Goal: Register for event/course

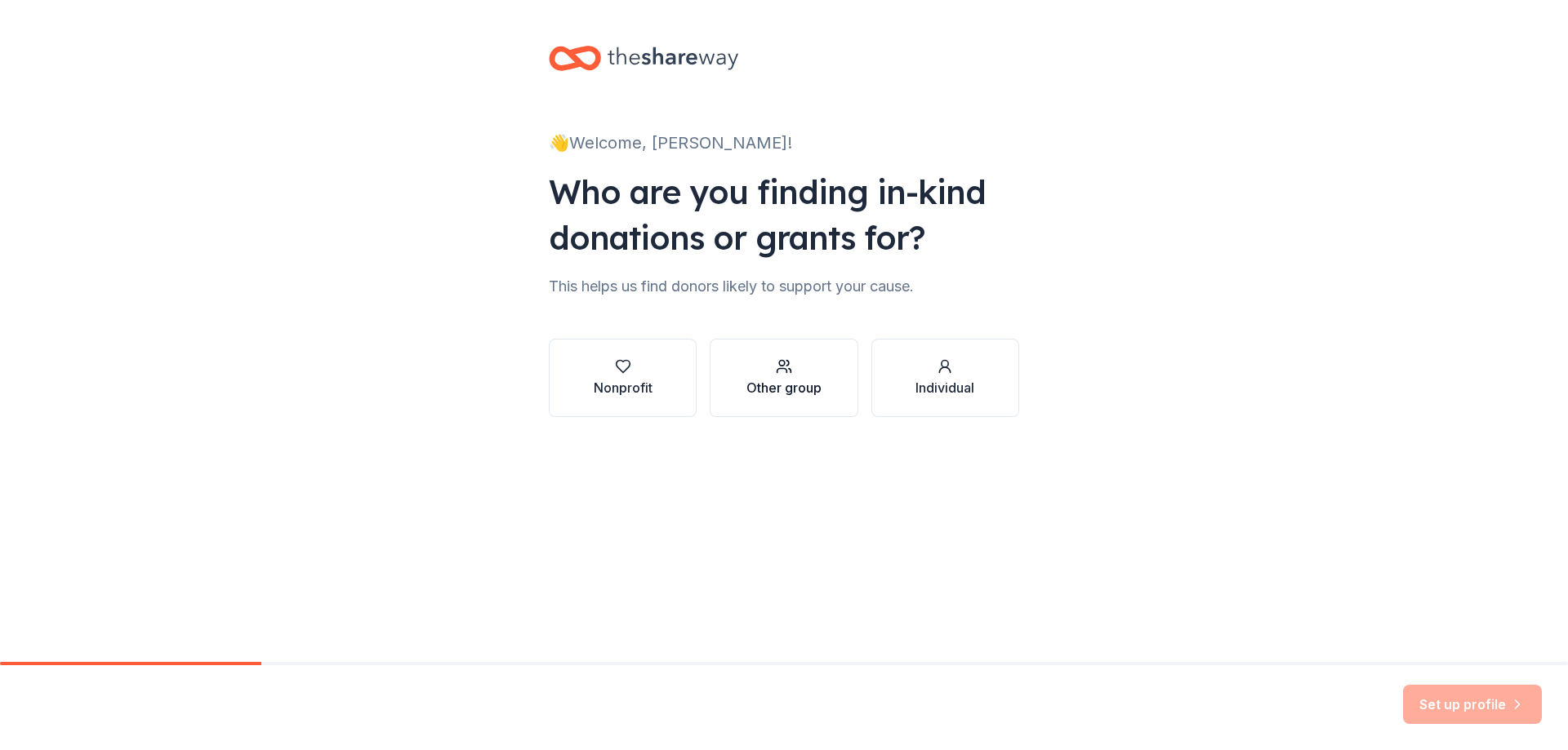
click at [795, 385] on div "Other group" at bounding box center [784, 387] width 76 height 20
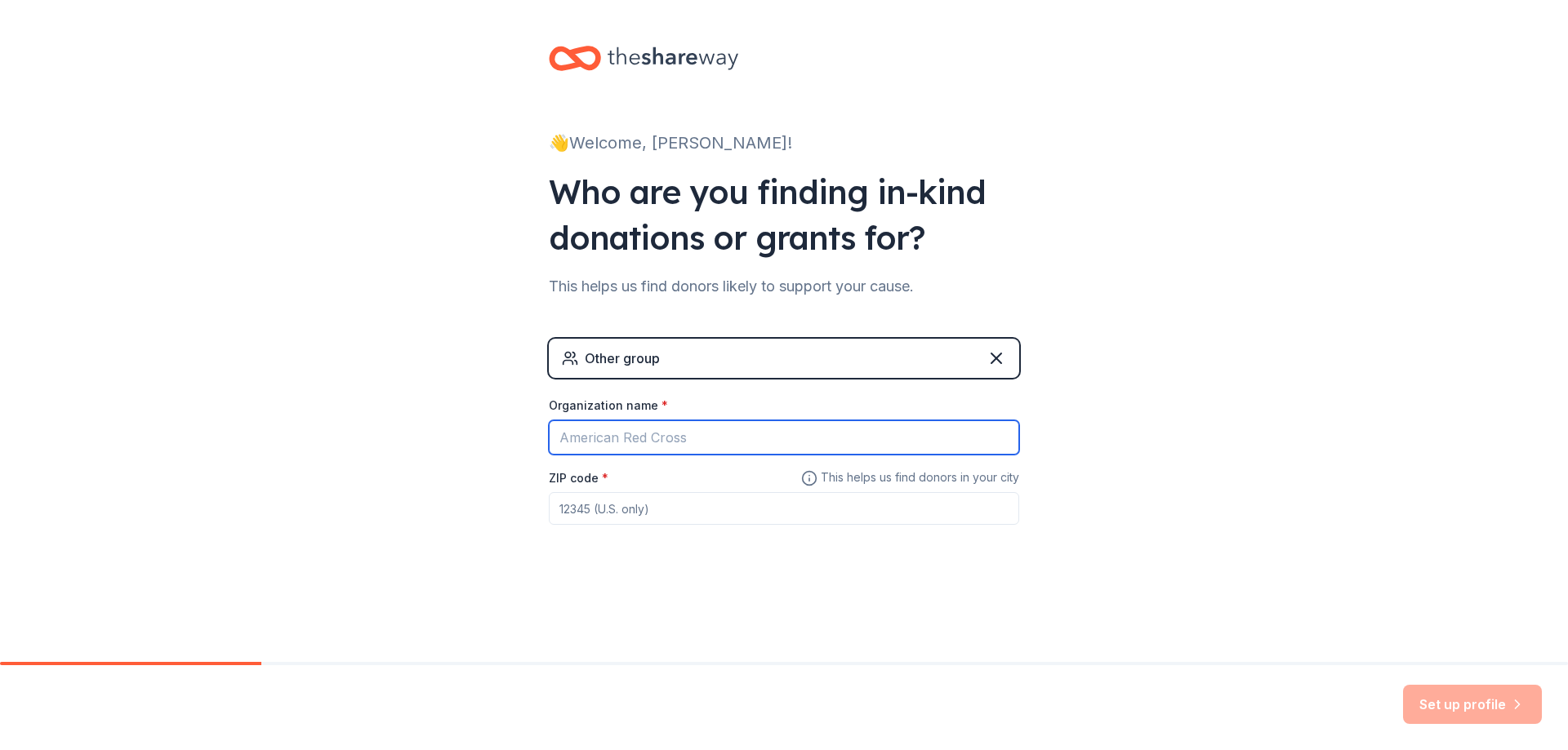
click at [780, 432] on input "Organization name *" at bounding box center [783, 437] width 470 height 34
click at [575, 512] on input "ZIP code *" at bounding box center [783, 509] width 470 height 33
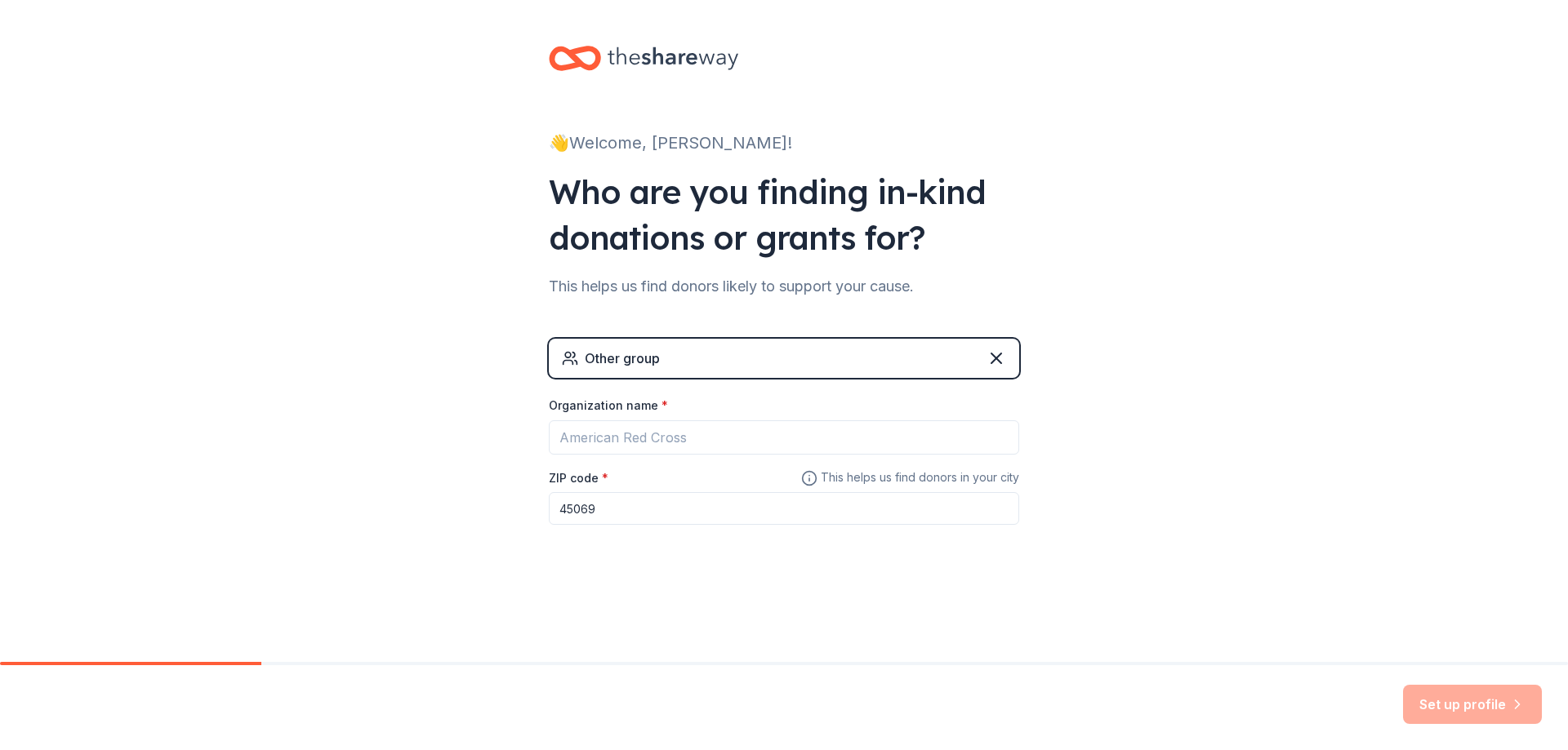
type input "45069"
click at [607, 437] on input "Organization name *" at bounding box center [783, 437] width 470 height 34
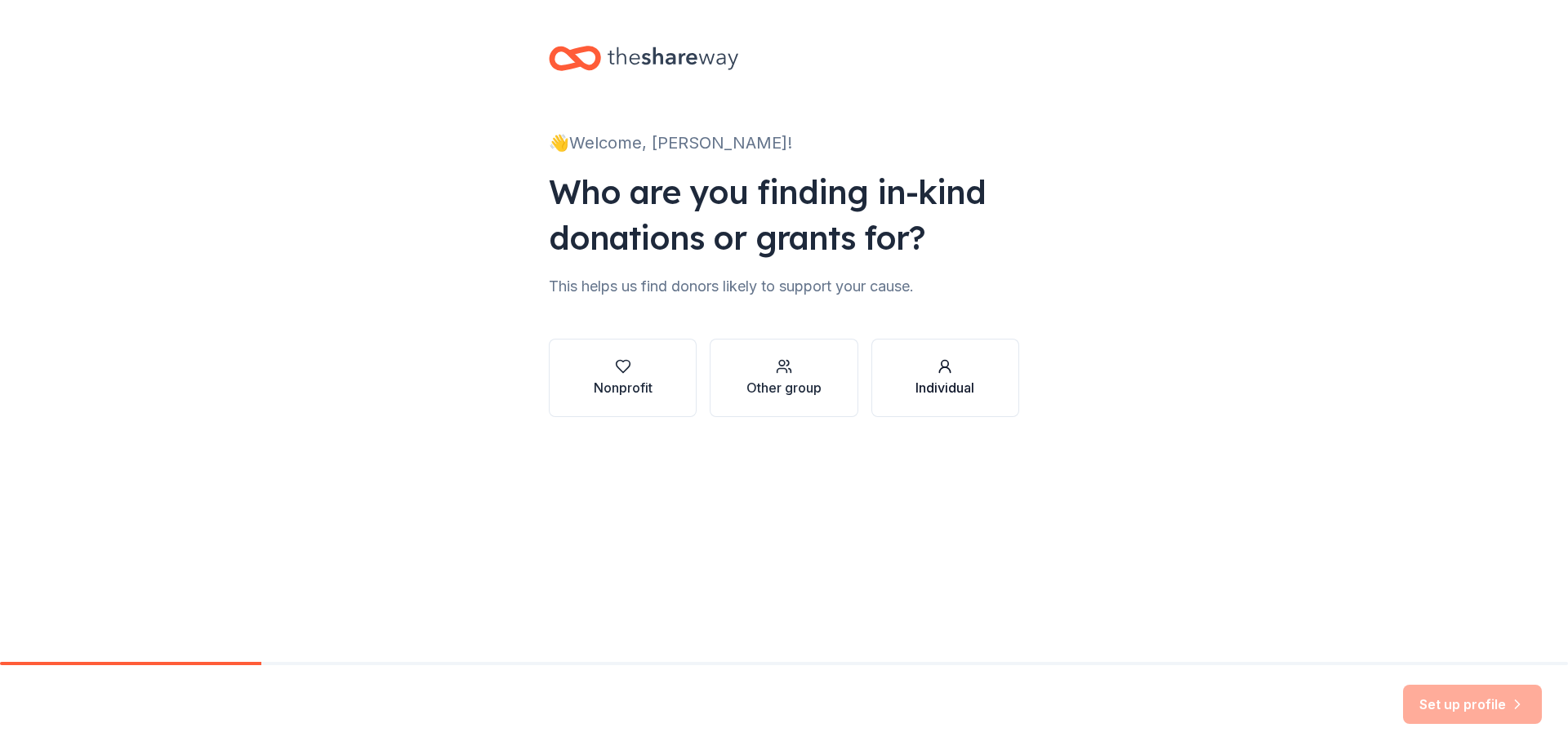
click at [952, 374] on icon "button" at bounding box center [945, 367] width 16 height 16
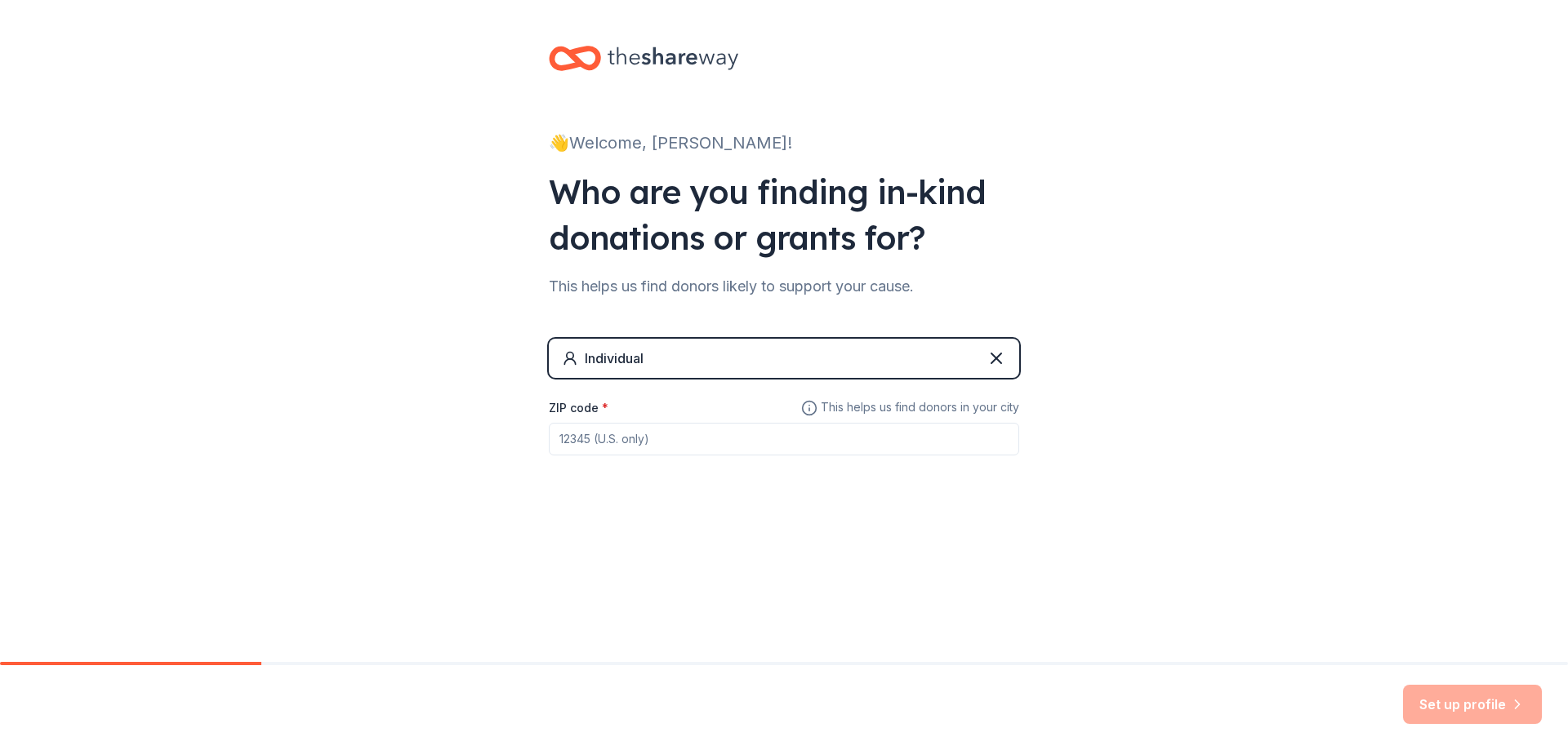
click at [686, 440] on input "ZIP code *" at bounding box center [783, 439] width 470 height 33
type input "45249"
click at [1441, 694] on button "Set up profile" at bounding box center [1472, 704] width 139 height 39
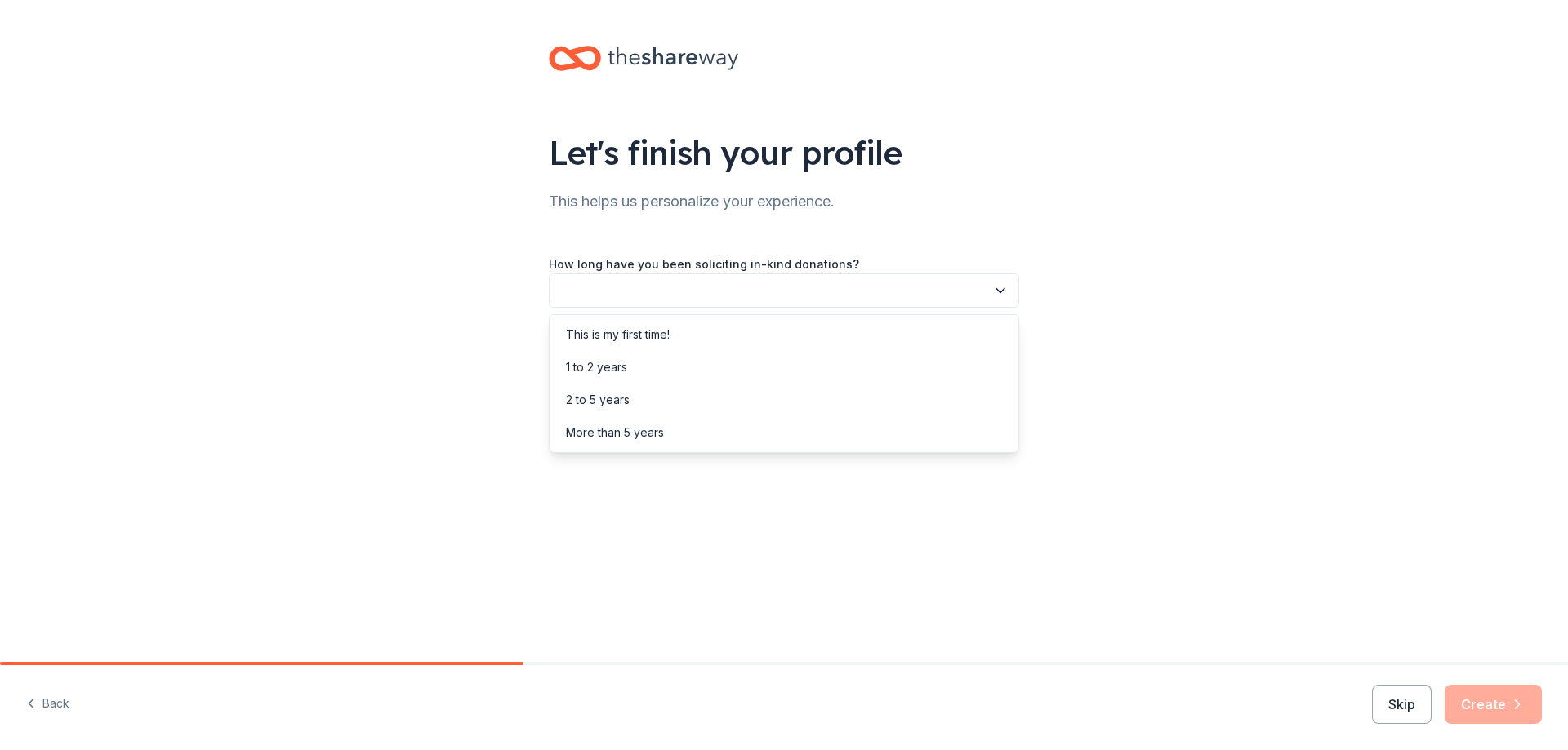
click at [1006, 293] on icon "button" at bounding box center [1000, 290] width 16 height 16
click at [898, 335] on div "This is my first time!" at bounding box center [783, 335] width 462 height 33
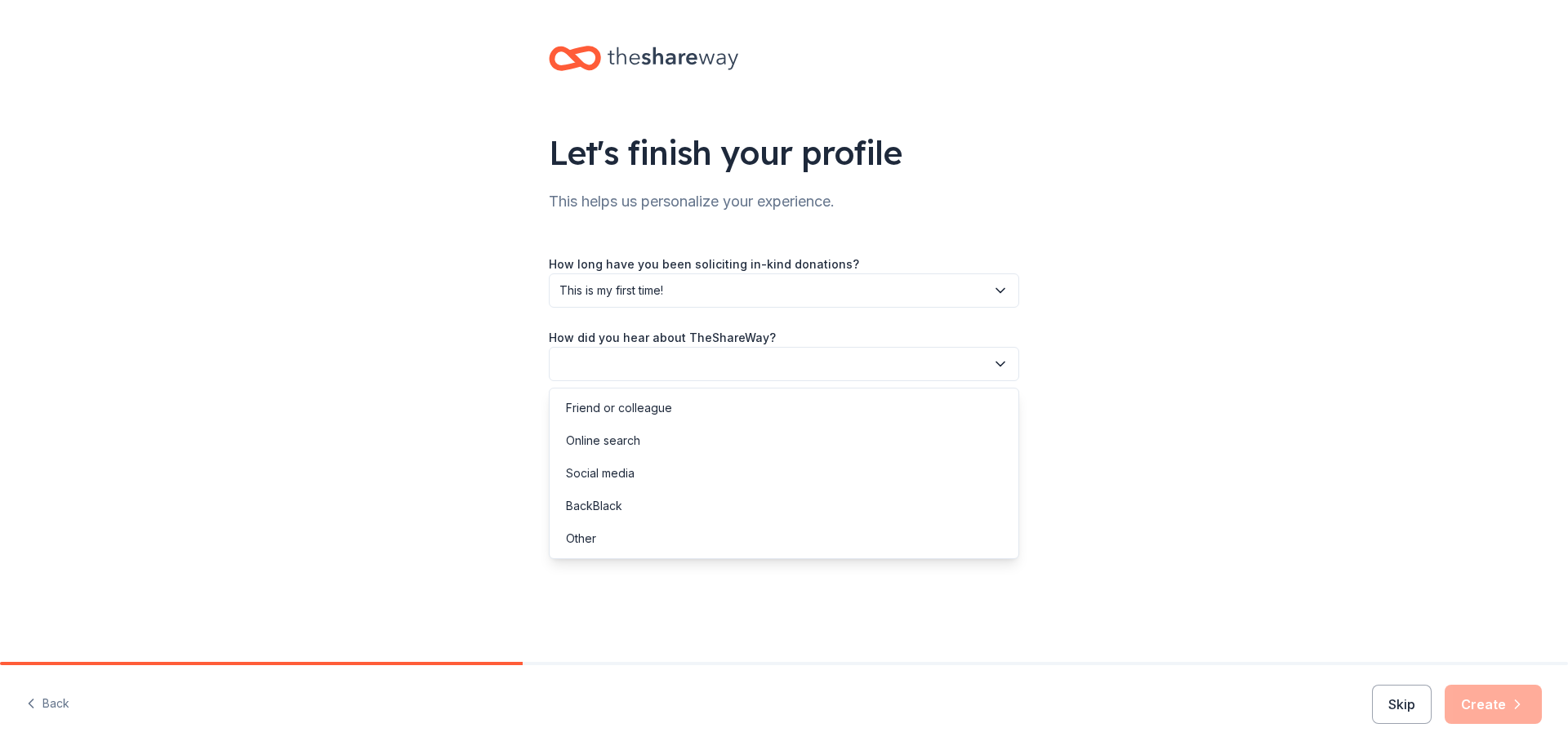
click at [990, 370] on button "button" at bounding box center [783, 364] width 470 height 34
click at [967, 434] on div "Online search" at bounding box center [783, 441] width 462 height 33
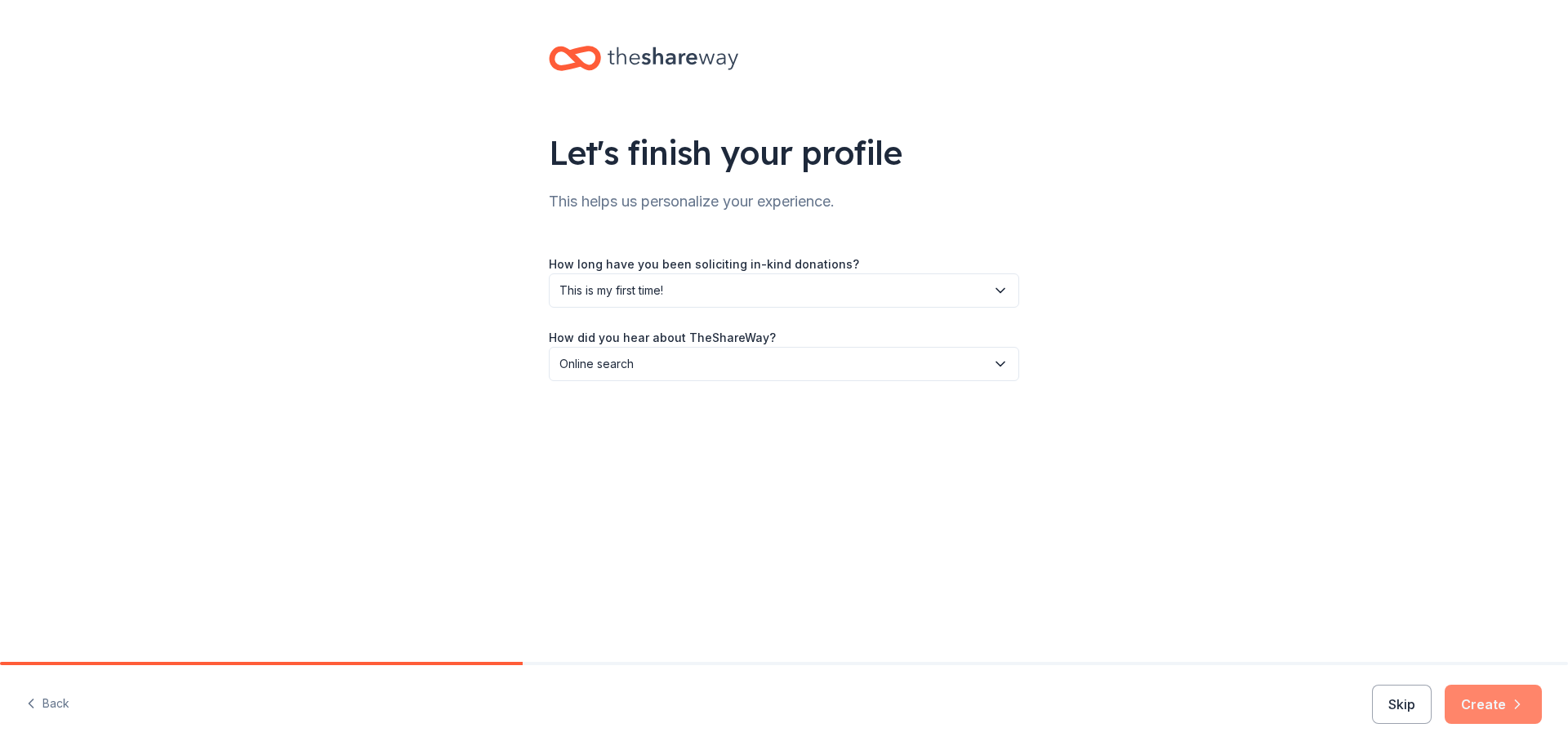
click at [1500, 704] on button "Create" at bounding box center [1492, 704] width 97 height 39
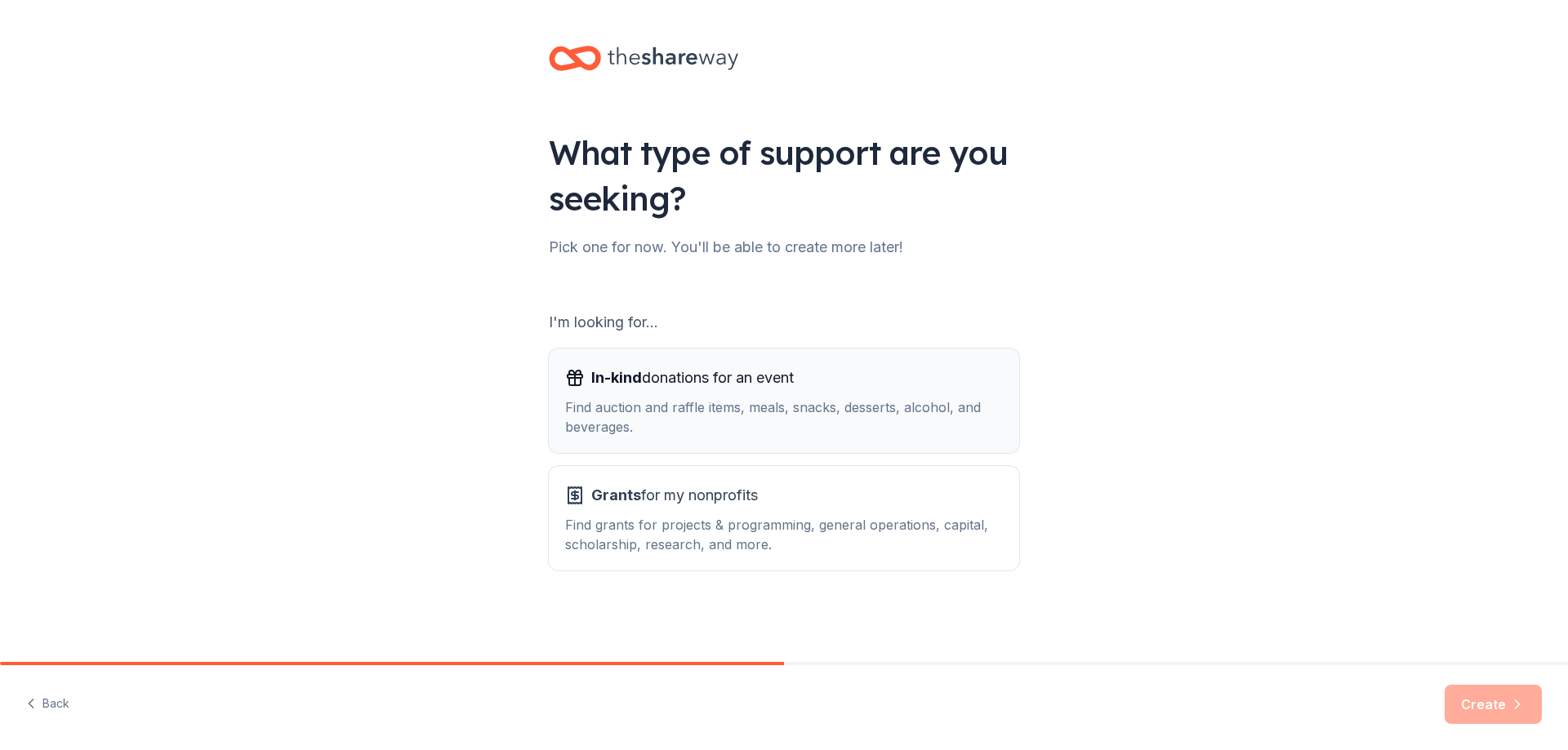
click at [679, 379] on span "In-kind donations for an event" at bounding box center [692, 378] width 203 height 26
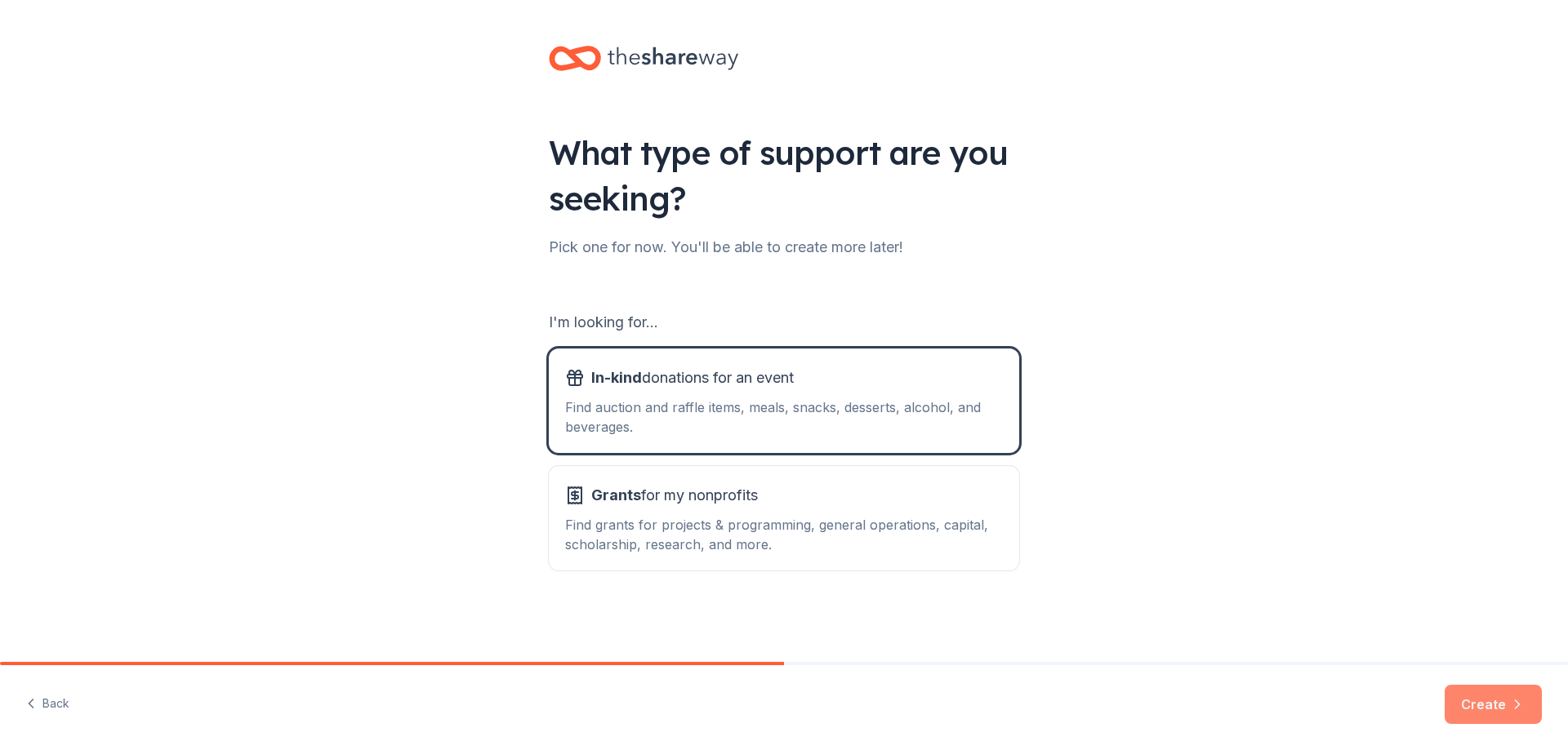
click at [1520, 708] on icon "button" at bounding box center [1517, 704] width 16 height 16
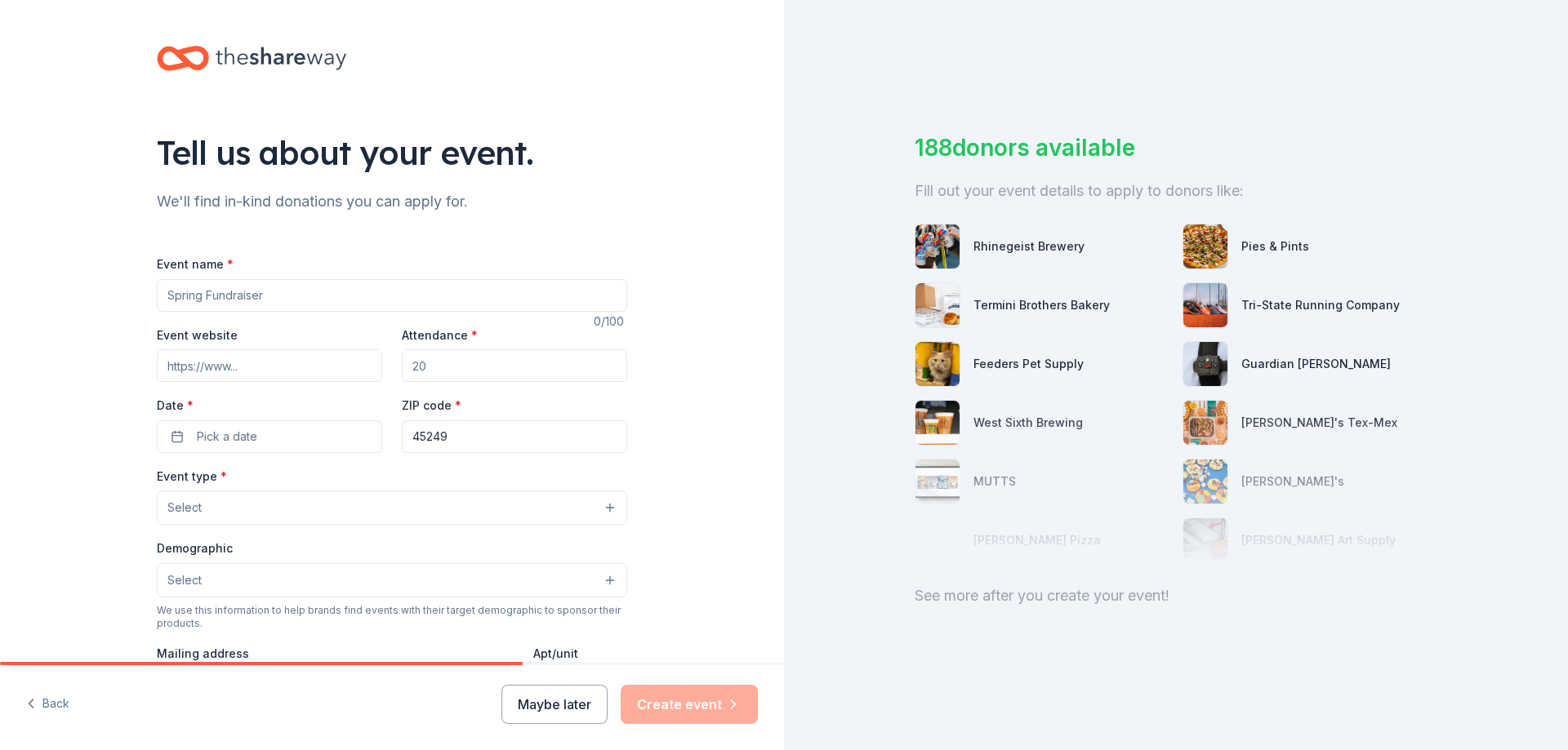
click at [233, 285] on input "Event name *" at bounding box center [392, 295] width 470 height 33
type input "Veteran's Day Appreciation Event"
type input "50"
click at [214, 434] on span "Pick a date" at bounding box center [227, 437] width 61 height 20
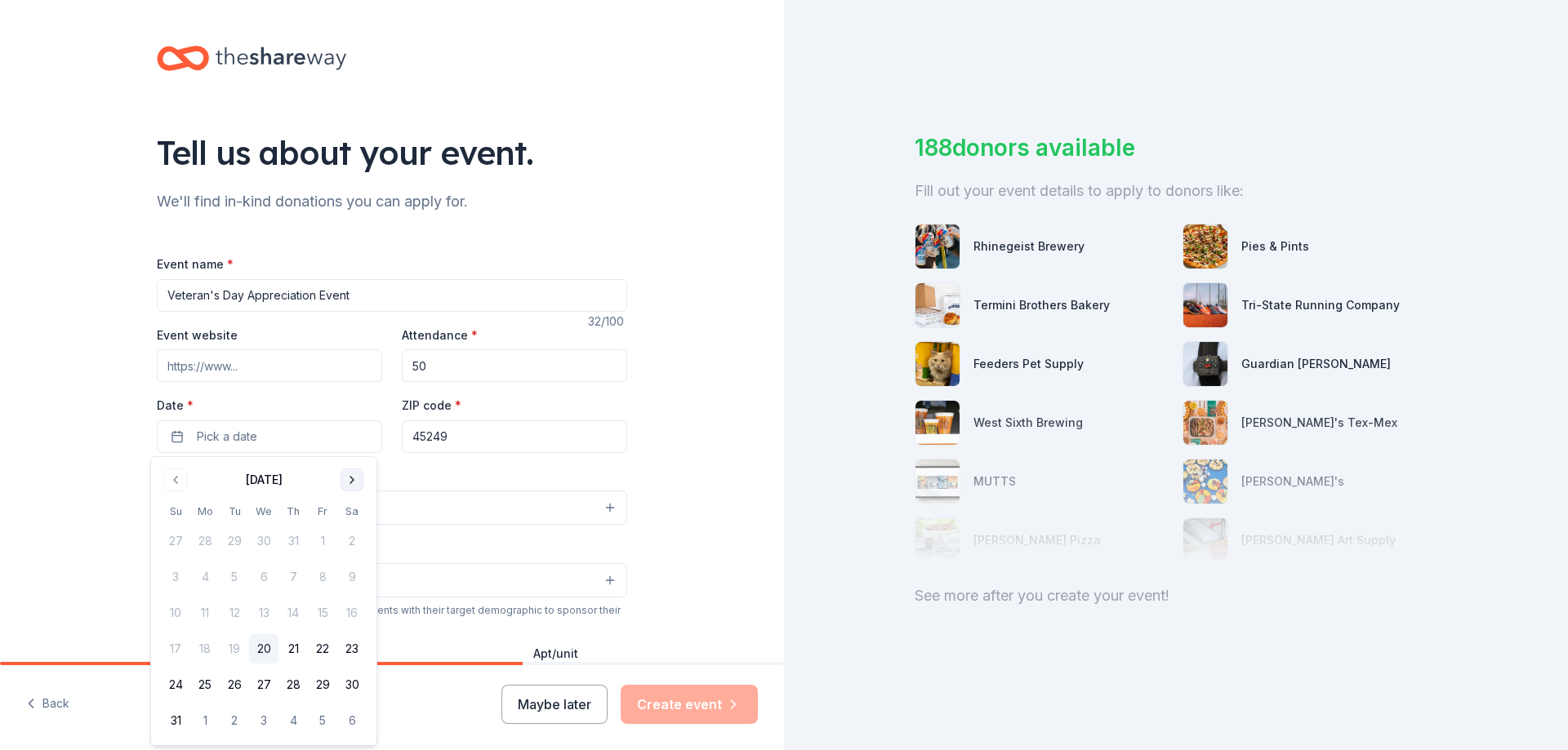
click at [355, 476] on button "Go to next month" at bounding box center [352, 480] width 23 height 23
click at [236, 607] on button "11" at bounding box center [235, 613] width 30 height 30
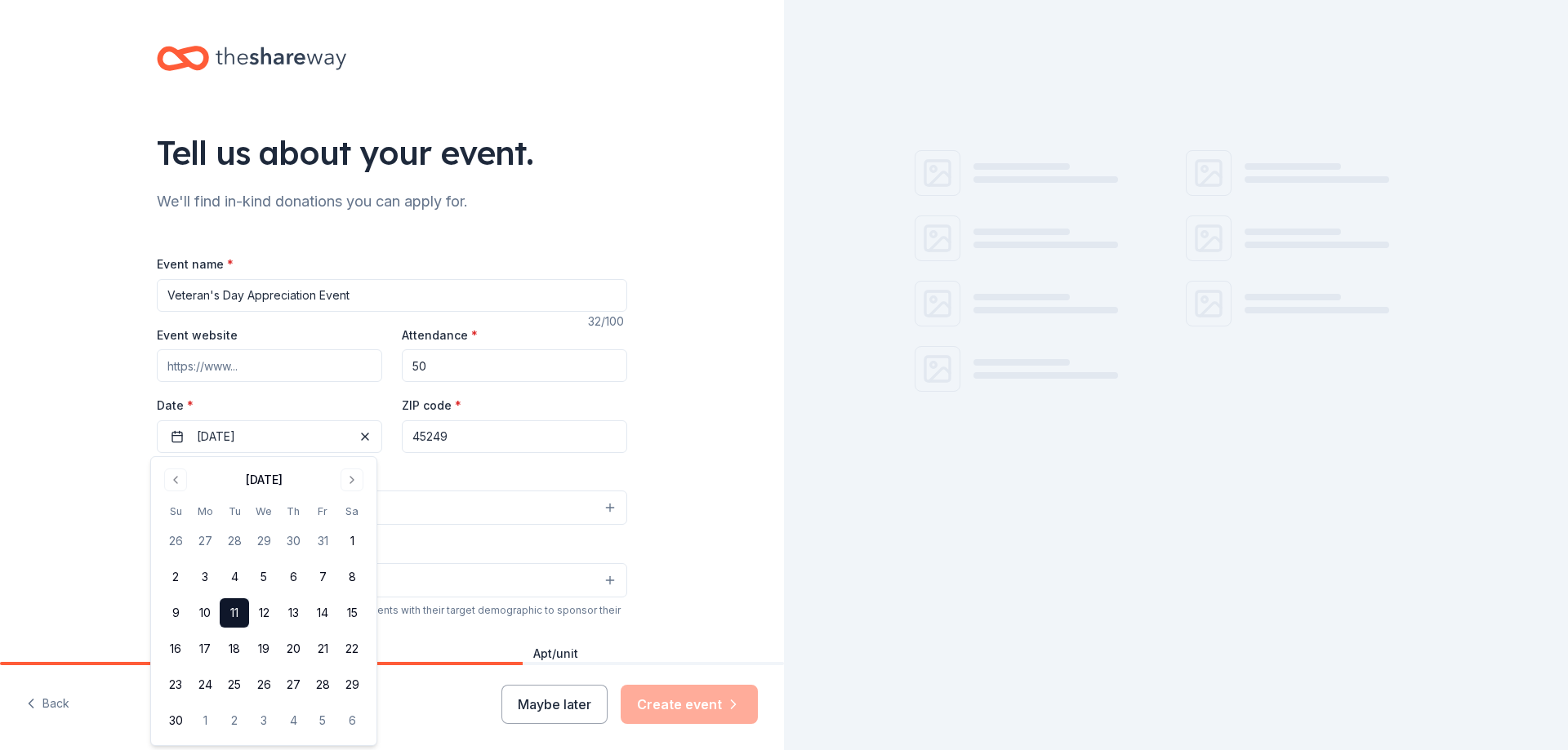
click at [443, 503] on button "Select" at bounding box center [392, 508] width 470 height 34
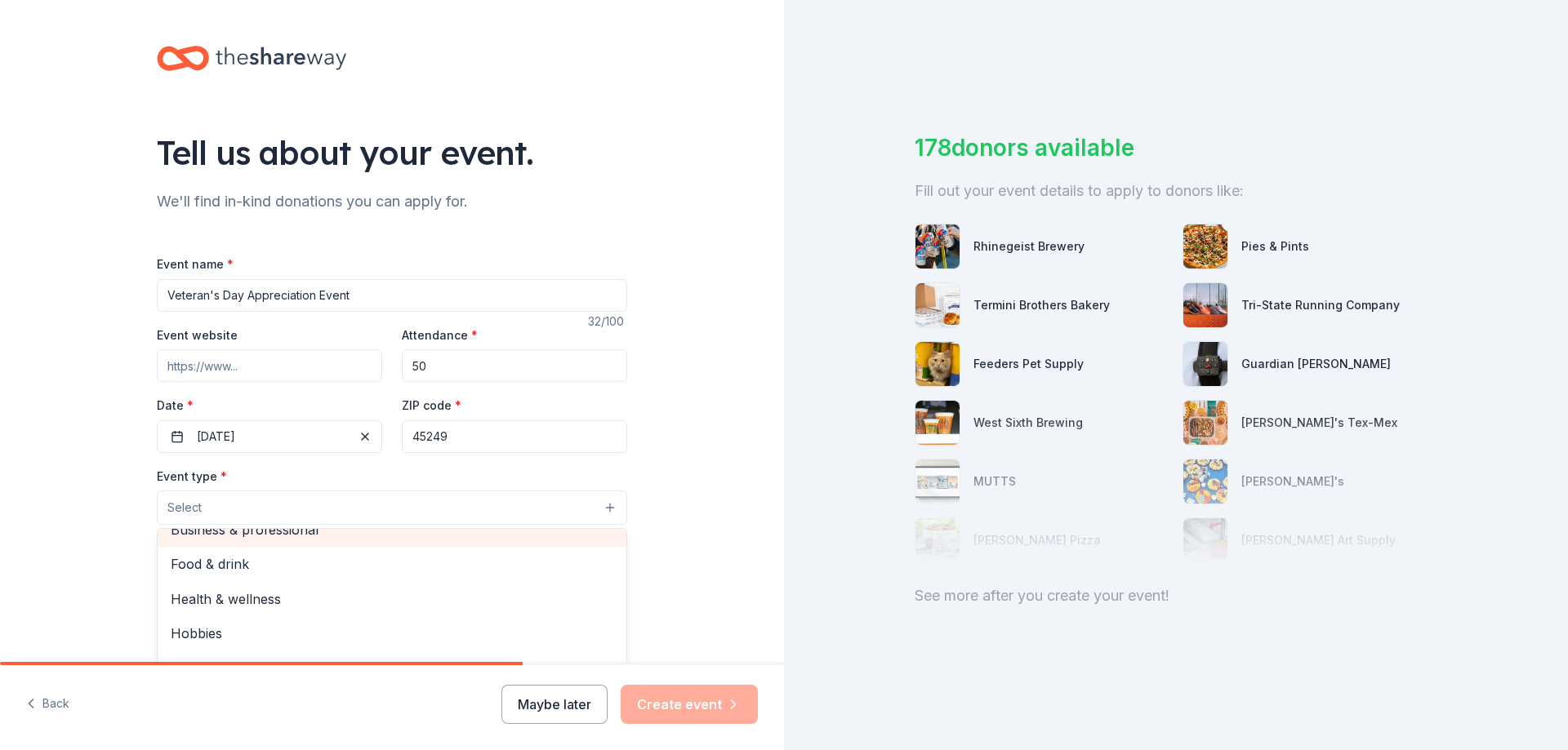
click at [309, 529] on div "Business & professional" at bounding box center [392, 530] width 469 height 34
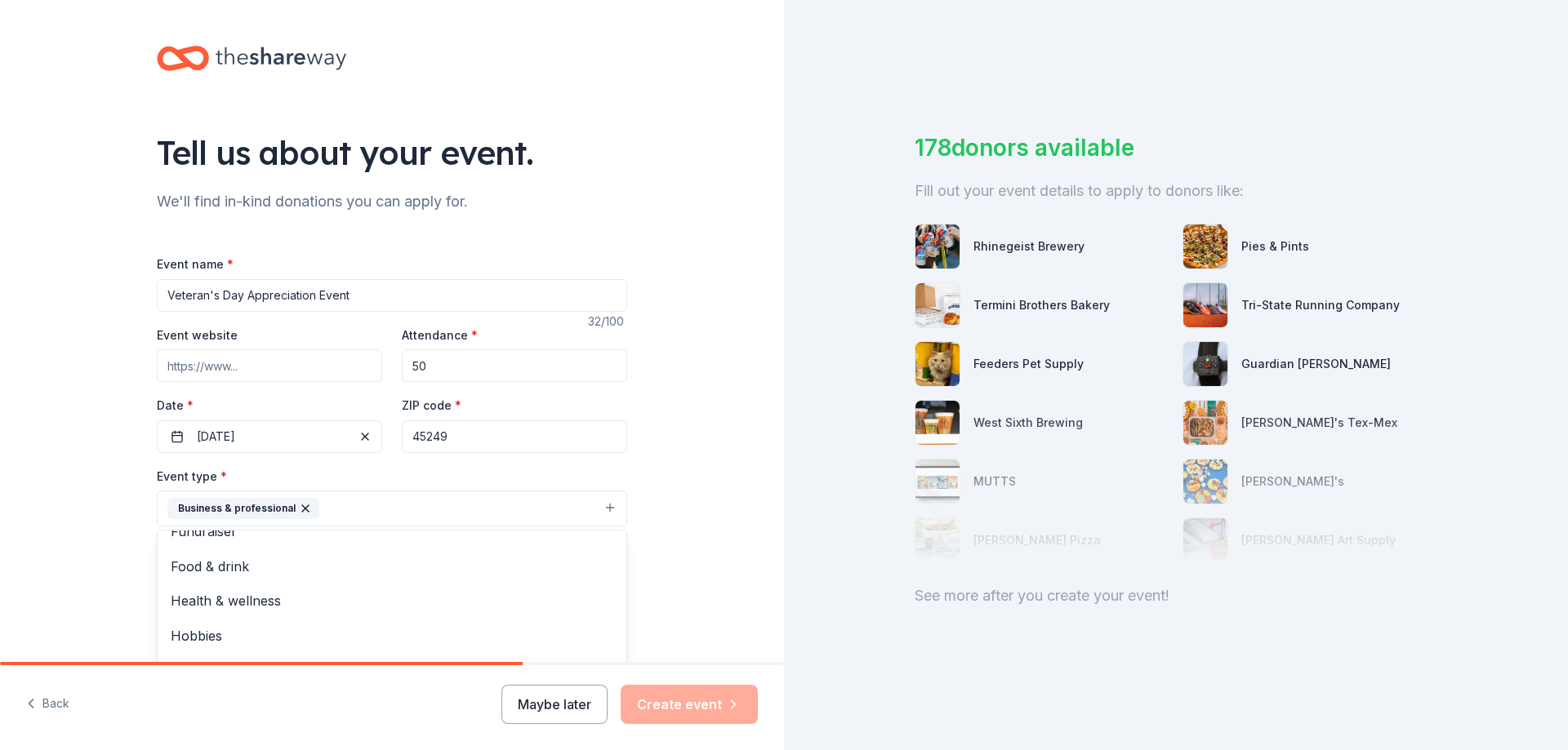
click at [716, 439] on div "Tell us about your event. We'll find in-kind donations you can apply for. Event…" at bounding box center [392, 544] width 784 height 1088
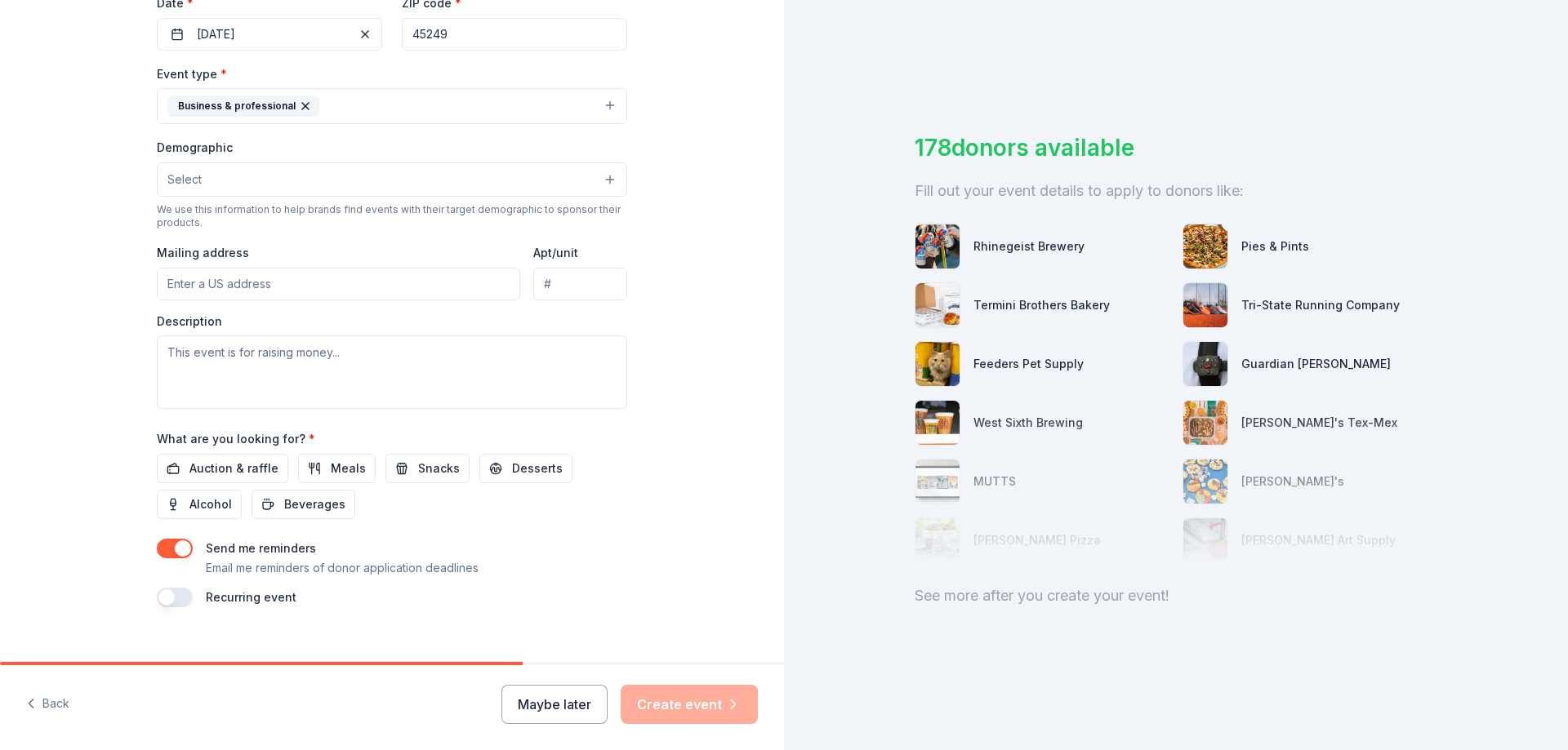
scroll to position [408, 0]
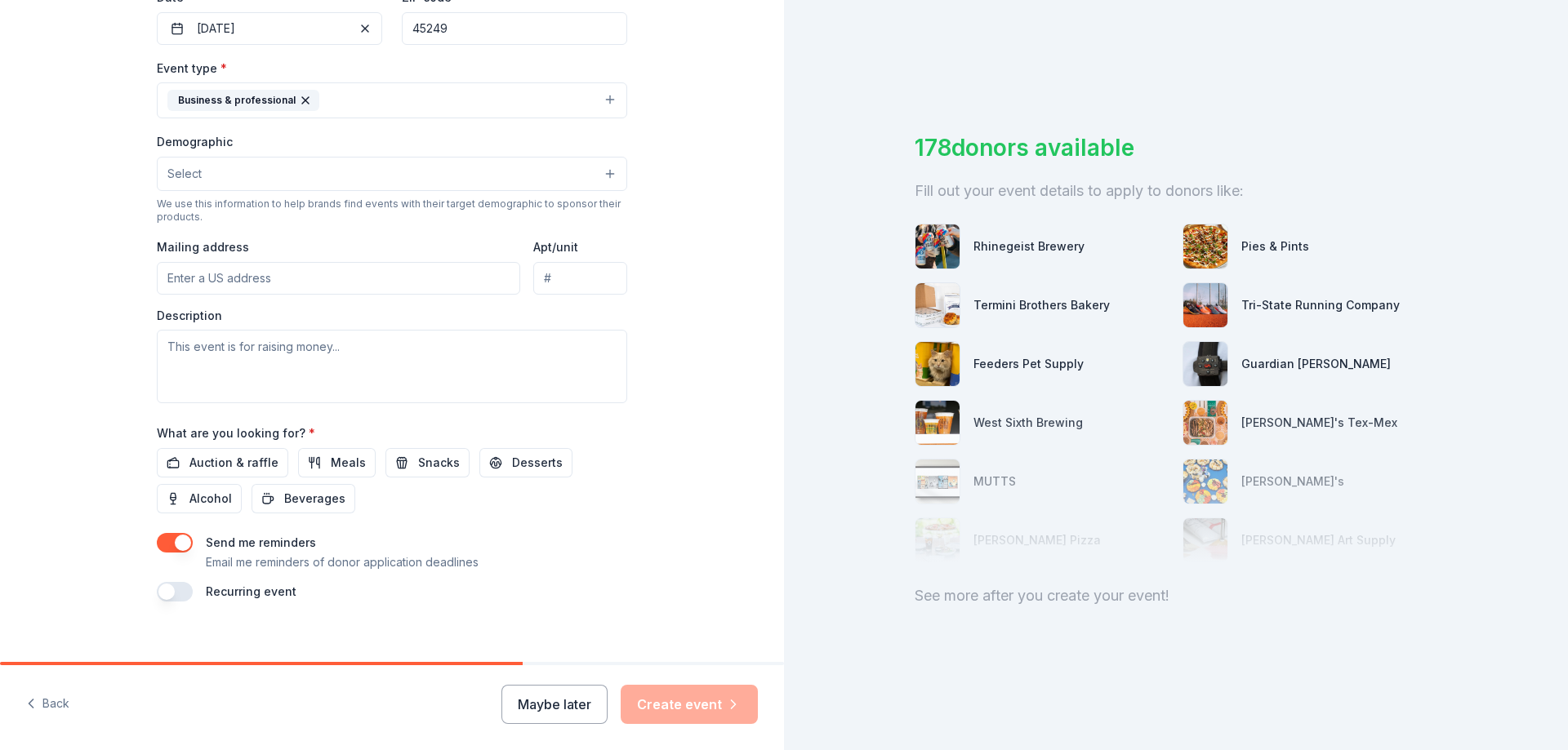
click at [256, 171] on button "Select" at bounding box center [392, 174] width 470 height 34
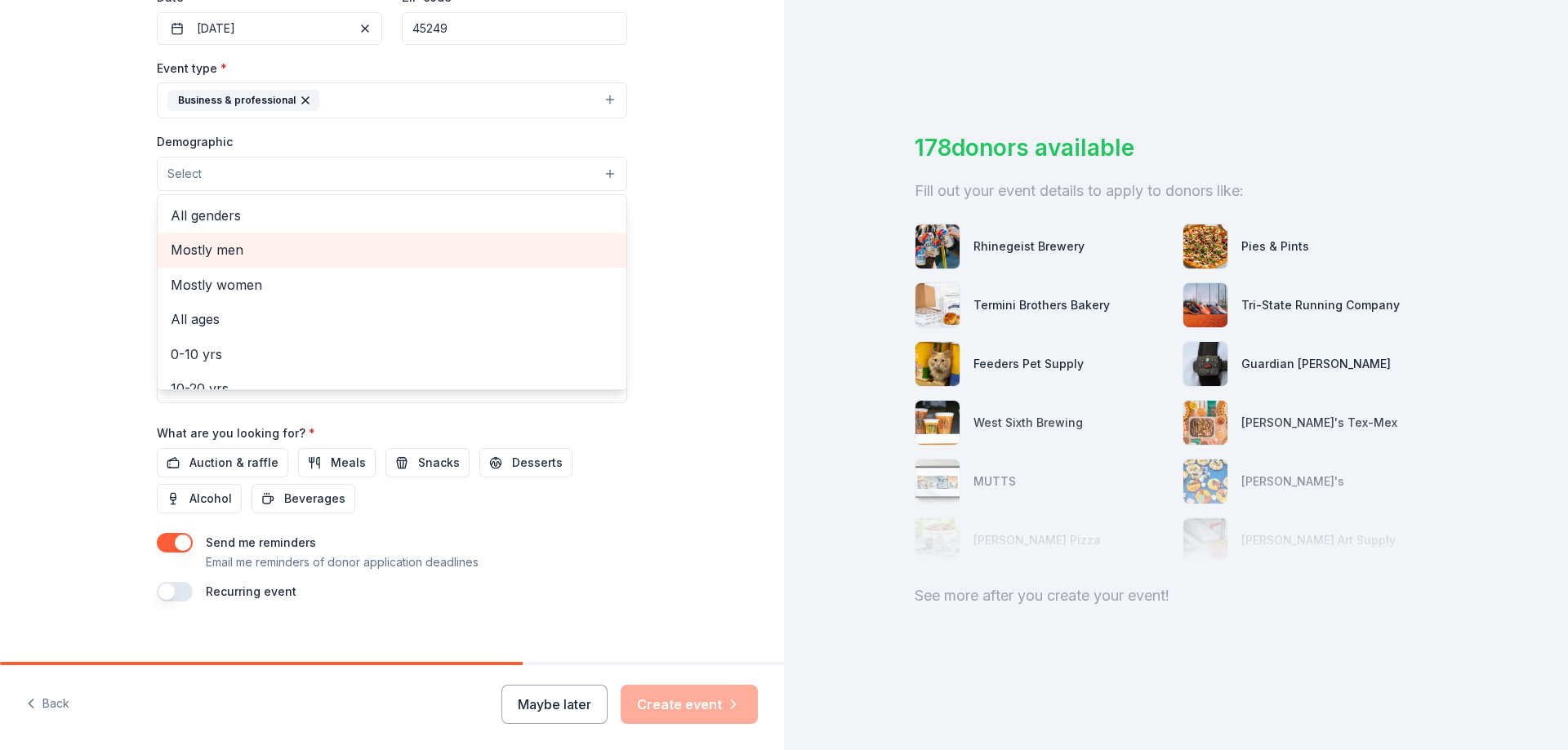
click at [224, 239] on span "Mostly men" at bounding box center [392, 249] width 442 height 21
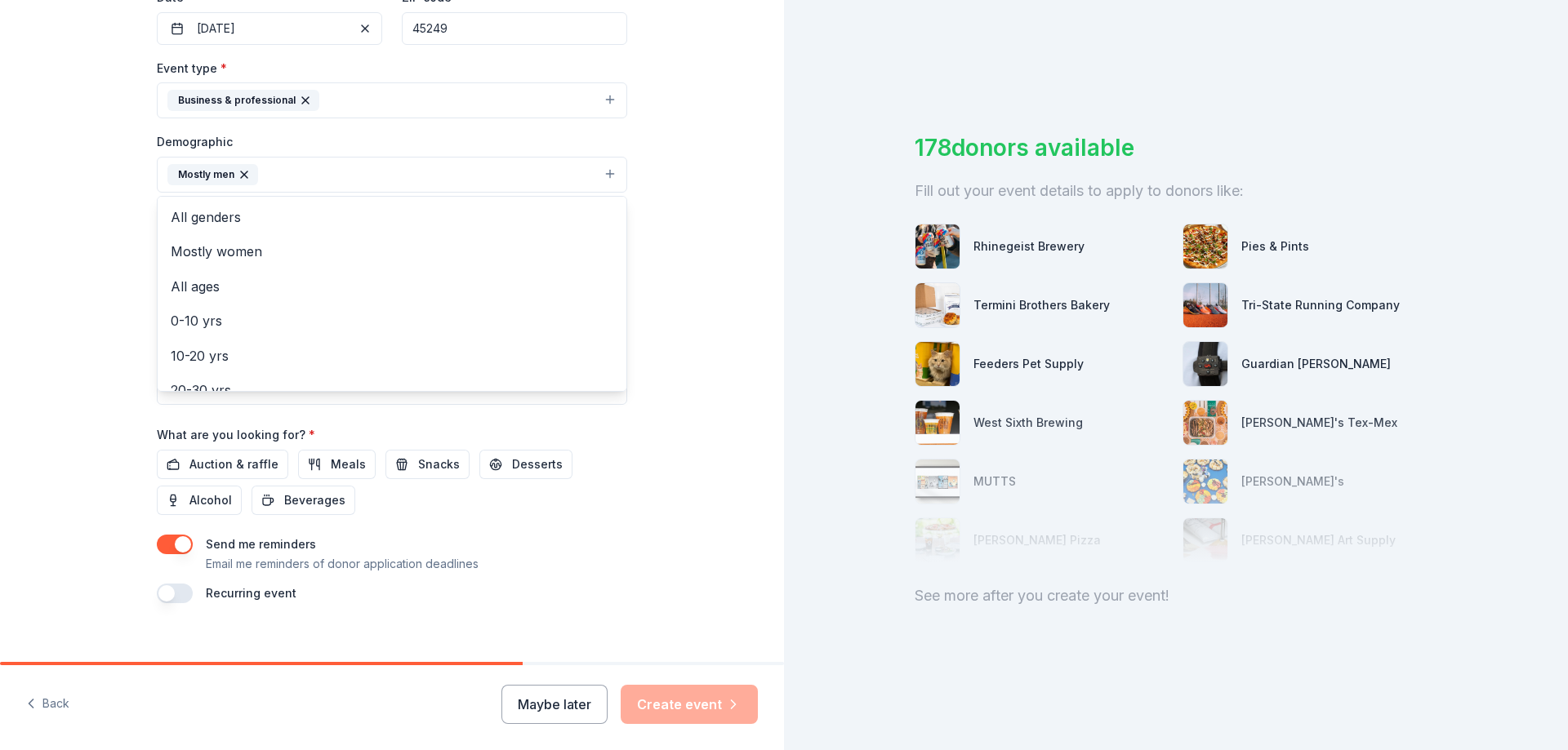
click at [676, 284] on div "Tell us about your event. We'll find in-kind donations you can apply for. Event…" at bounding box center [392, 137] width 784 height 1090
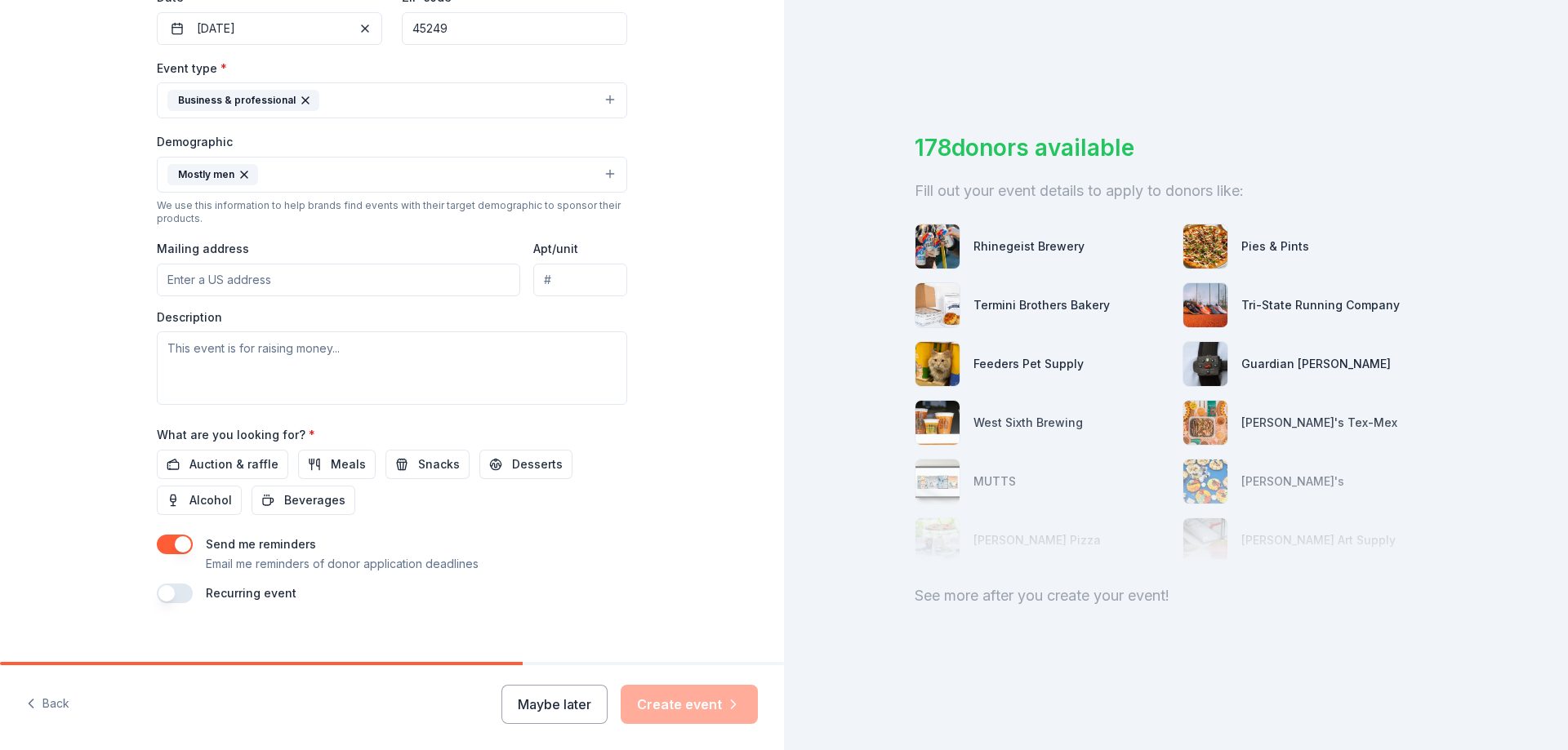
click at [203, 277] on input "Mailing address" at bounding box center [338, 280] width 364 height 33
type input "[STREET_ADDRESS][PERSON_NAME]"
type input "Apt 1811"
click at [317, 359] on textarea at bounding box center [392, 368] width 470 height 74
type textarea "T"
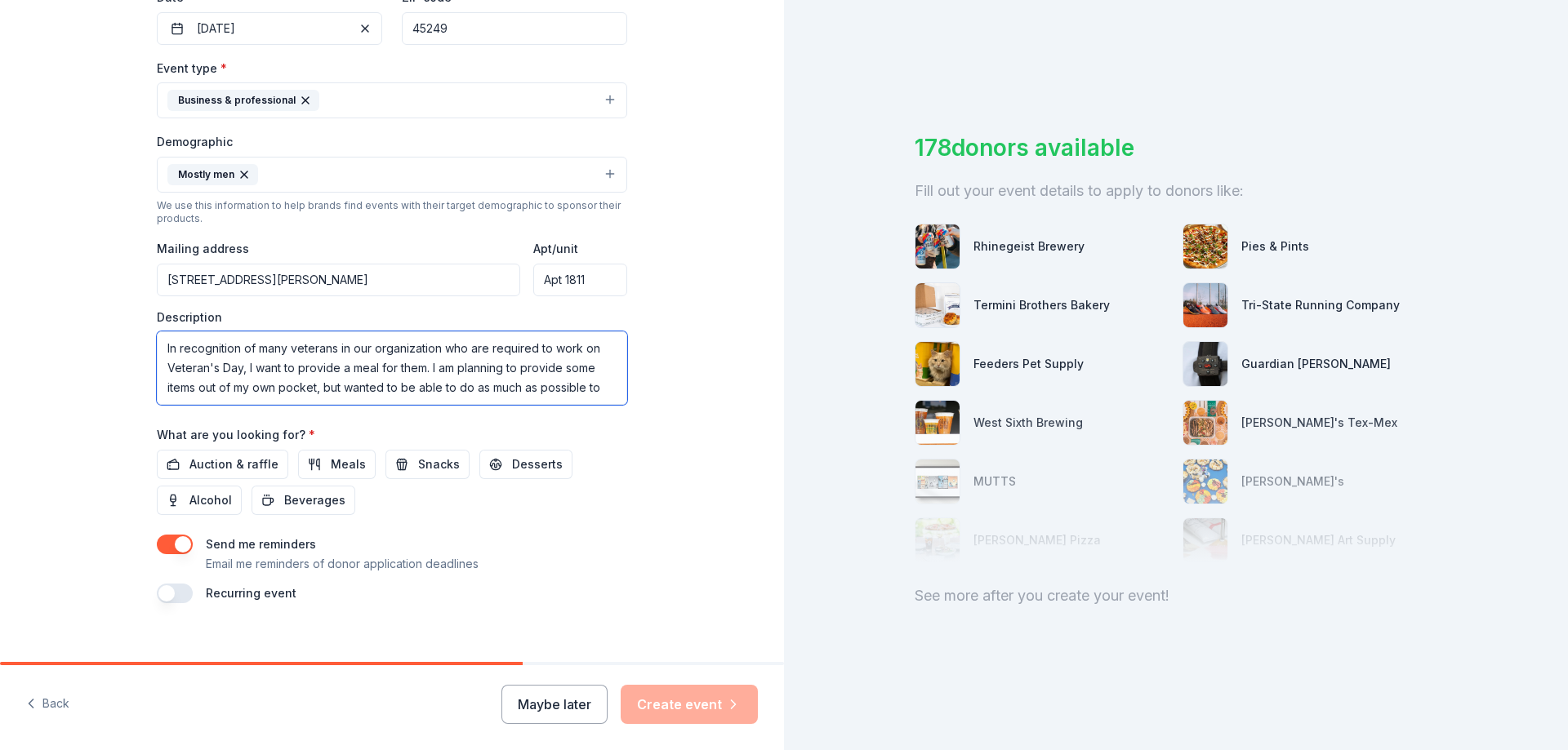
scroll to position [11, 0]
click at [220, 450] on button "Auction & raffle" at bounding box center [222, 464] width 131 height 30
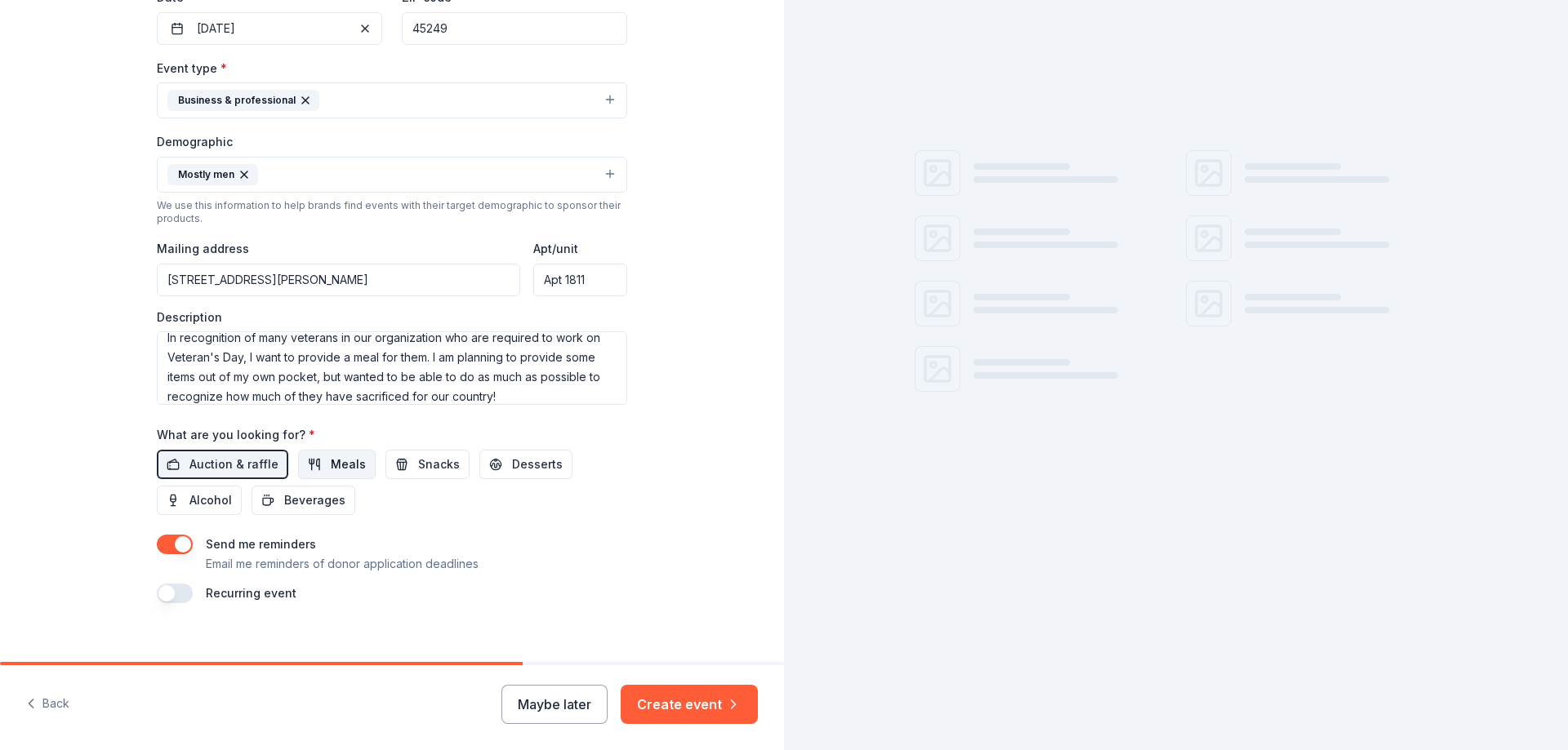
click at [309, 466] on button "Meals" at bounding box center [337, 464] width 77 height 30
click at [418, 463] on span "Snacks" at bounding box center [438, 464] width 42 height 20
click at [512, 464] on span "Desserts" at bounding box center [538, 464] width 51 height 20
click at [287, 502] on span "Beverages" at bounding box center [314, 501] width 62 height 20
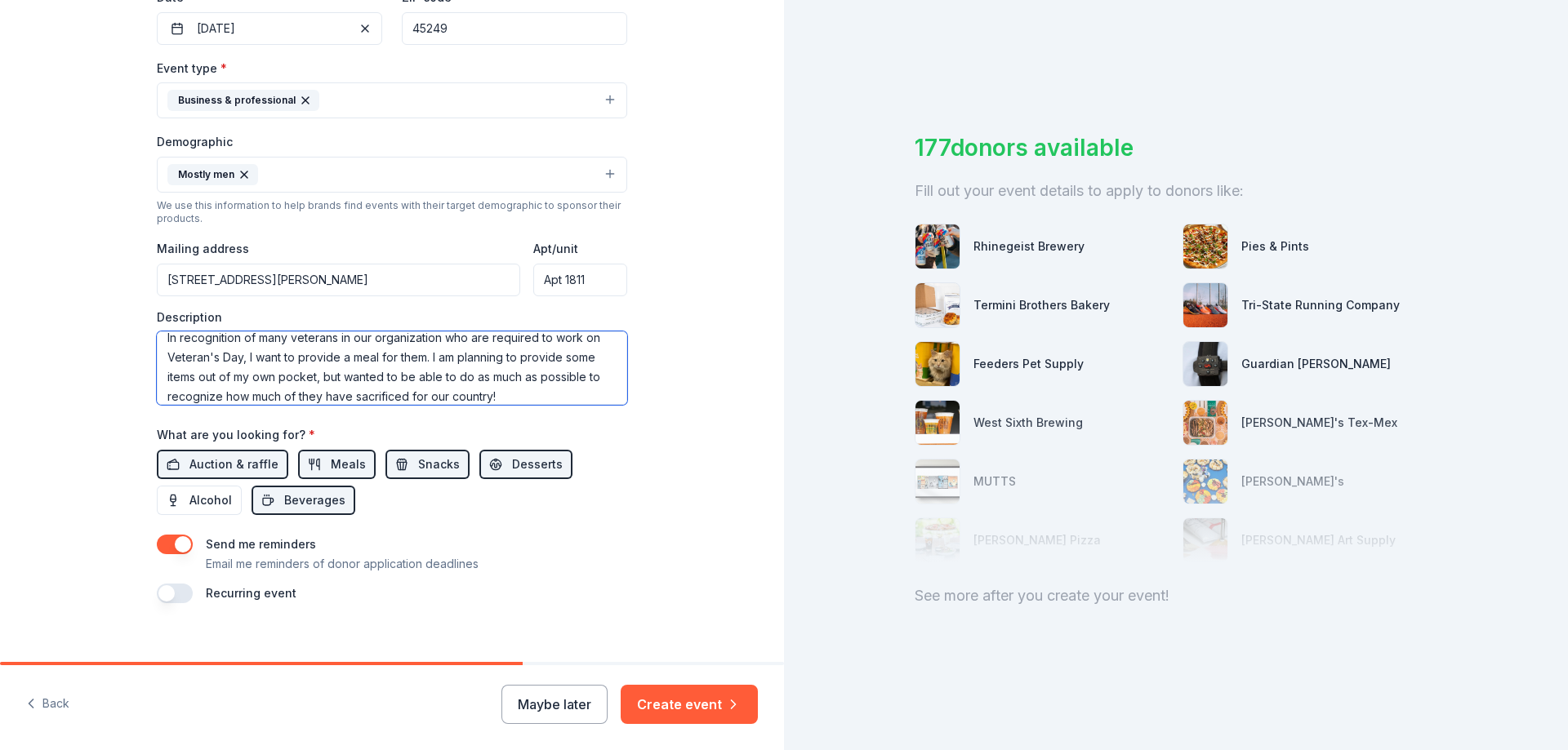
click at [543, 396] on textarea "In recognition of many veterans in our organization who are required to work on…" at bounding box center [392, 368] width 470 height 74
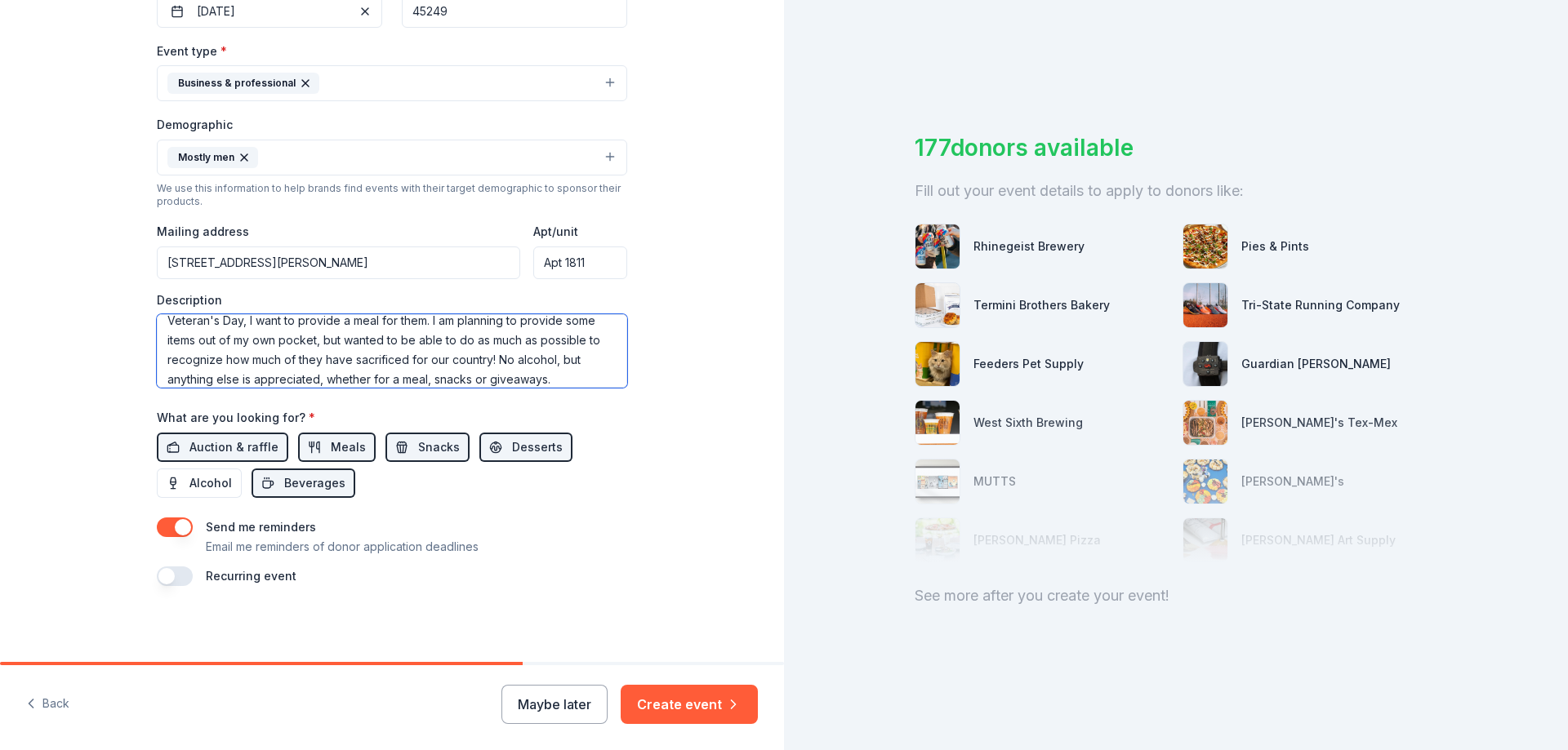
scroll to position [428, 0]
type textarea "In recognition of many veterans in our organization who are required to work on…"
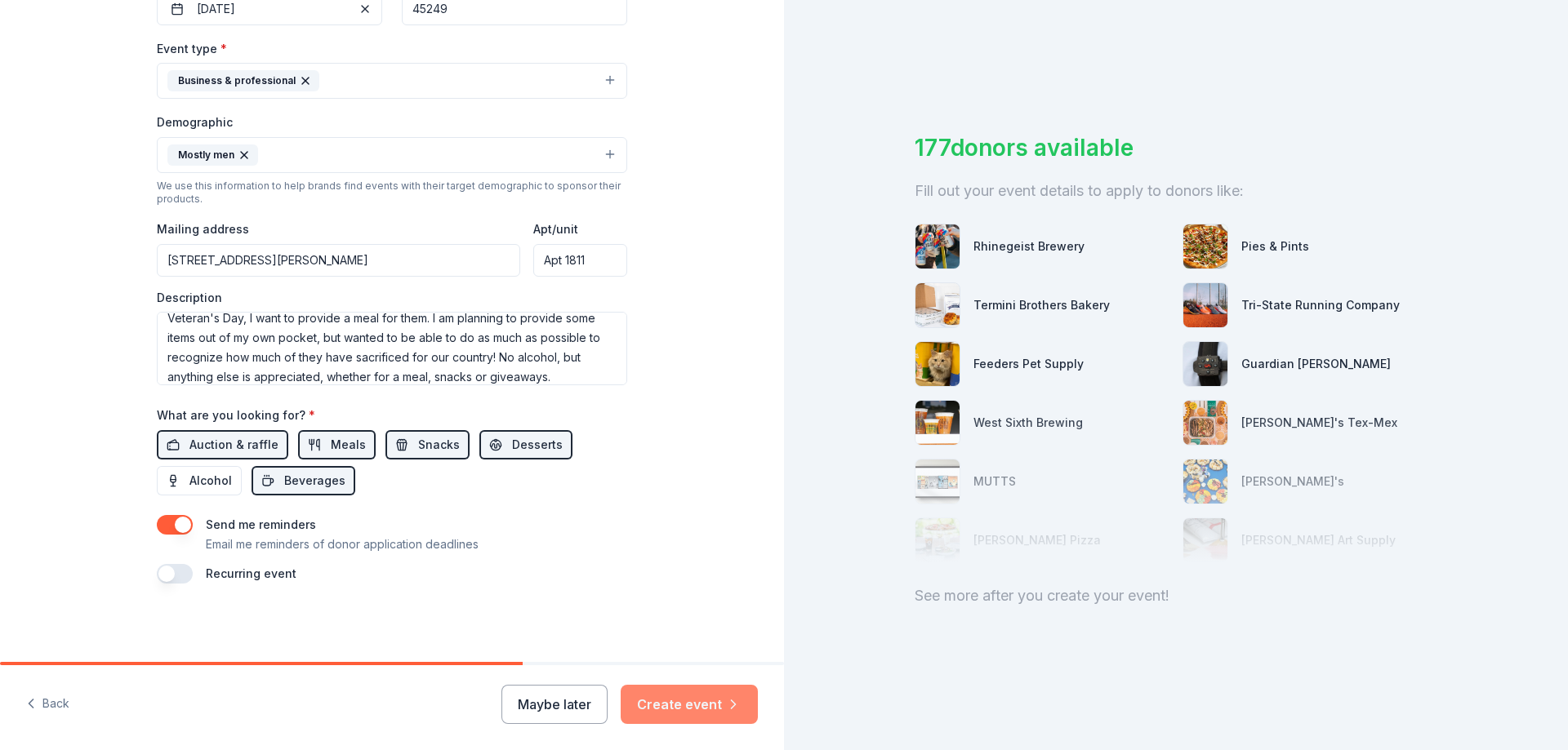
click at [685, 705] on button "Create event" at bounding box center [689, 704] width 137 height 39
